Goal: Information Seeking & Learning: Learn about a topic

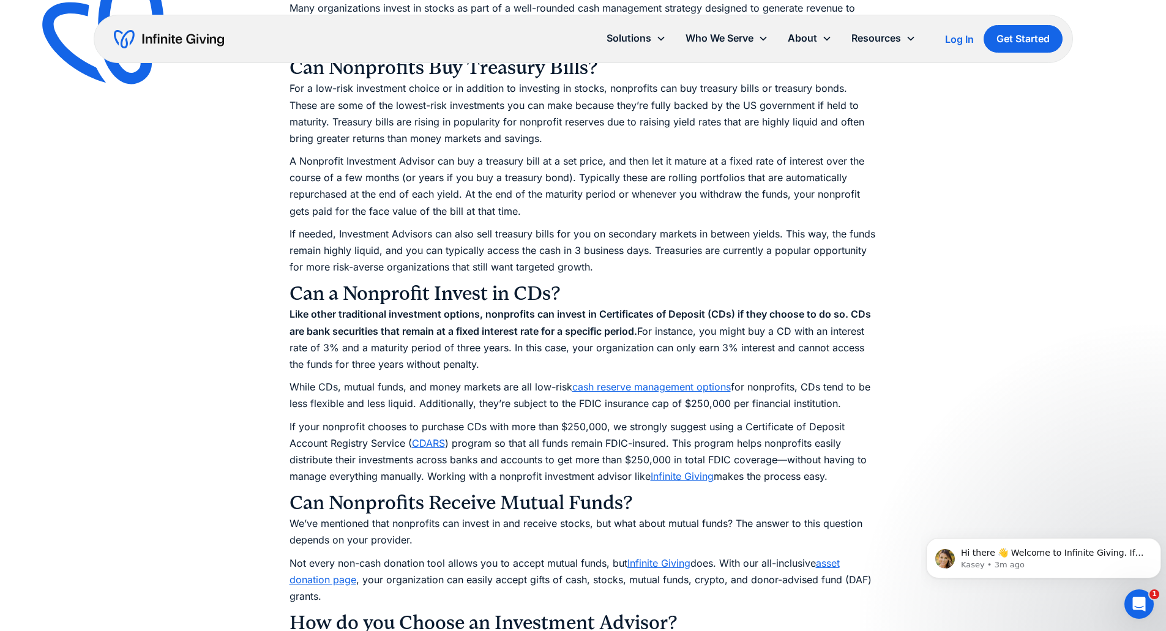
scroll to position [1653, 0]
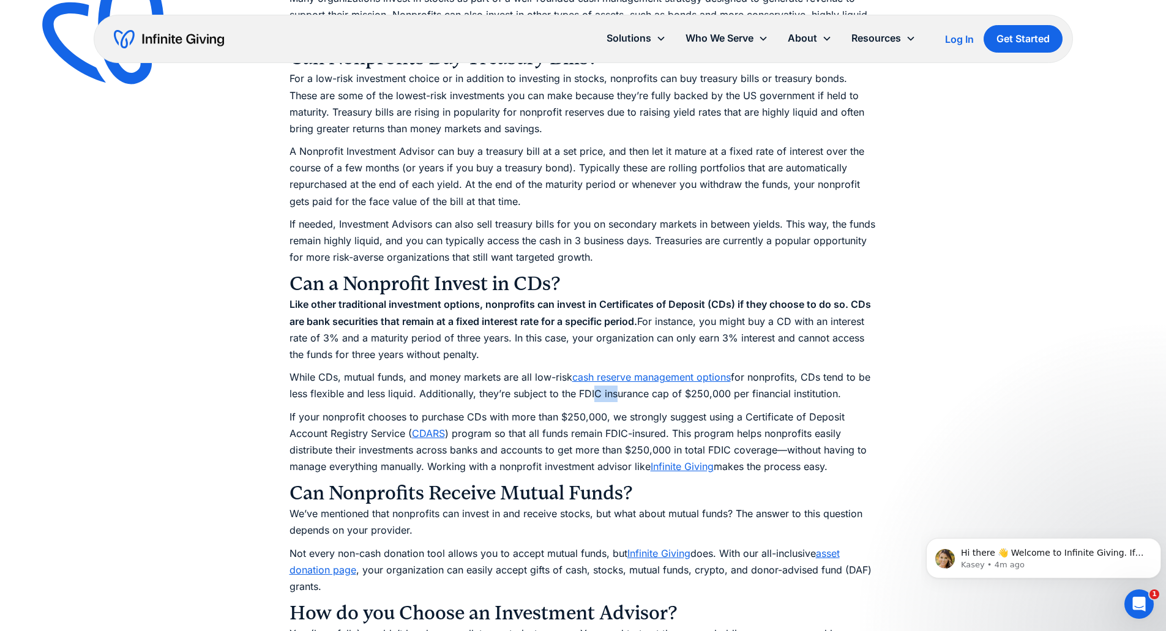
drag, startPoint x: 607, startPoint y: 398, endPoint x: 613, endPoint y: 397, distance: 6.8
click at [613, 397] on p "While CDs, mutual funds, and money markets are all low-risk cash reserve manage…" at bounding box center [584, 385] width 588 height 33
click at [656, 397] on p "While CDs, mutual funds, and money markets are all low-risk cash reserve manage…" at bounding box center [584, 385] width 588 height 33
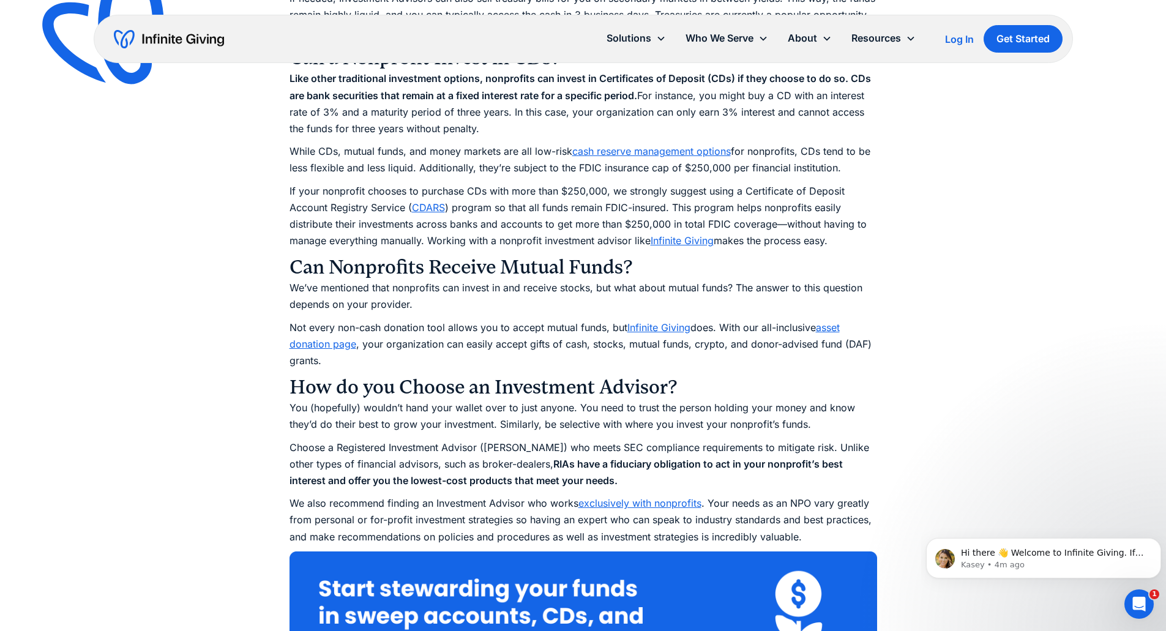
scroll to position [1959, 0]
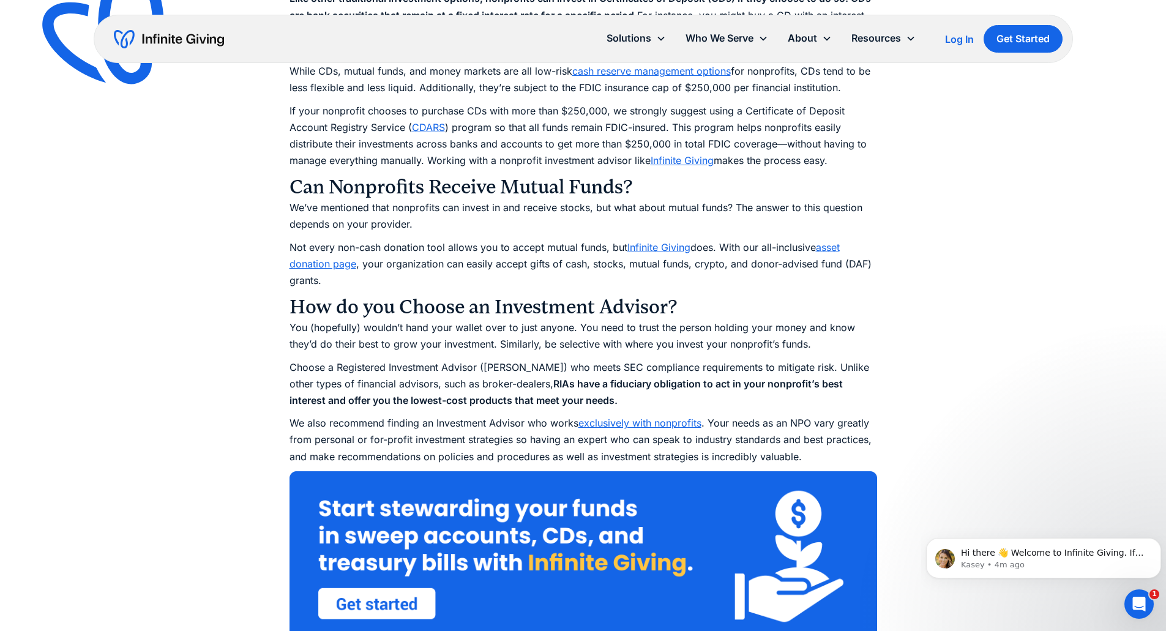
click at [643, 425] on link "exclusively with nonprofits" at bounding box center [640, 423] width 123 height 12
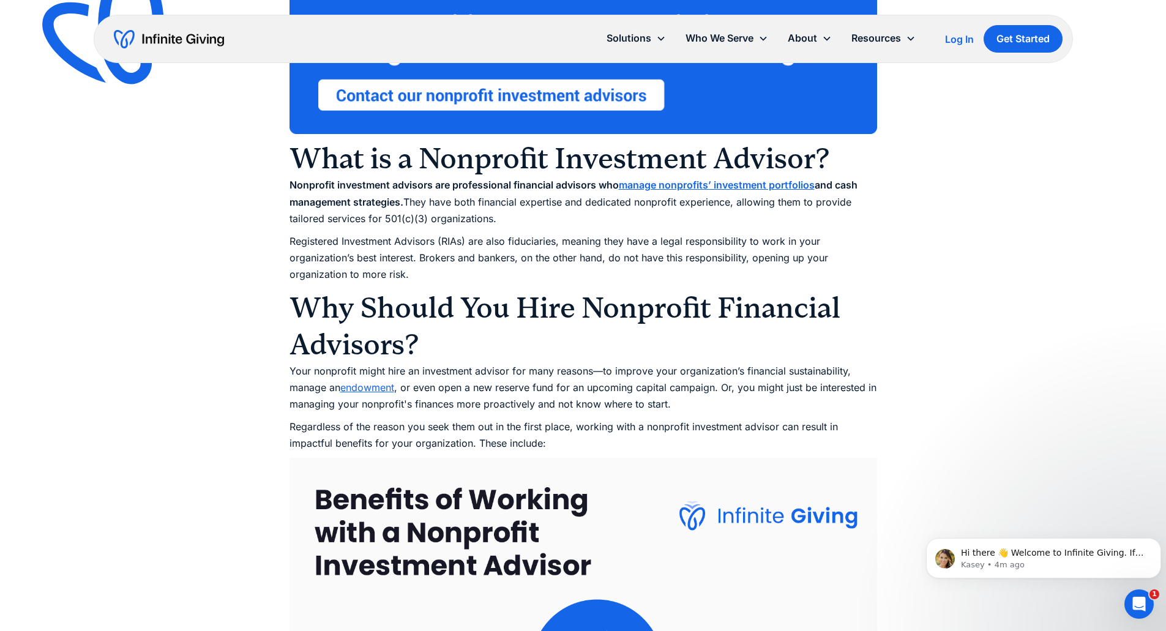
scroll to position [1163, 0]
